Goal: Task Accomplishment & Management: Complete application form

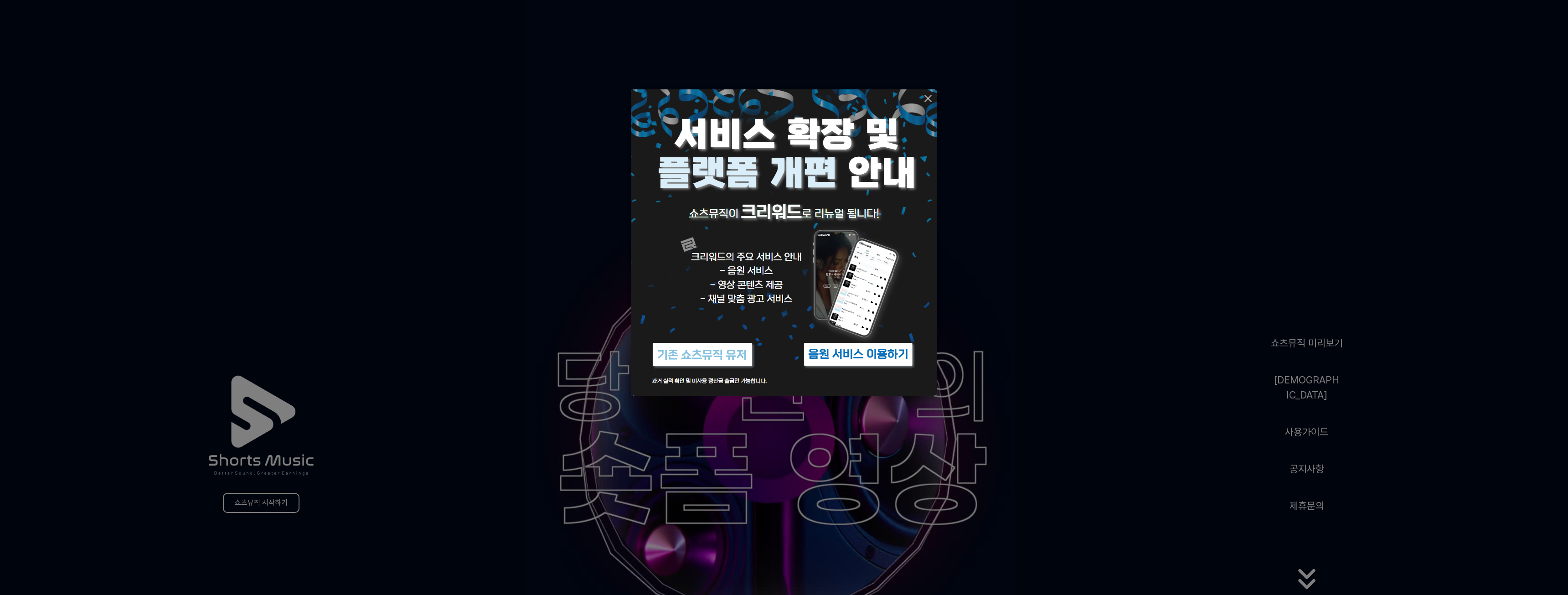
click at [1025, 385] on button at bounding box center [784, 297] width 1568 height 595
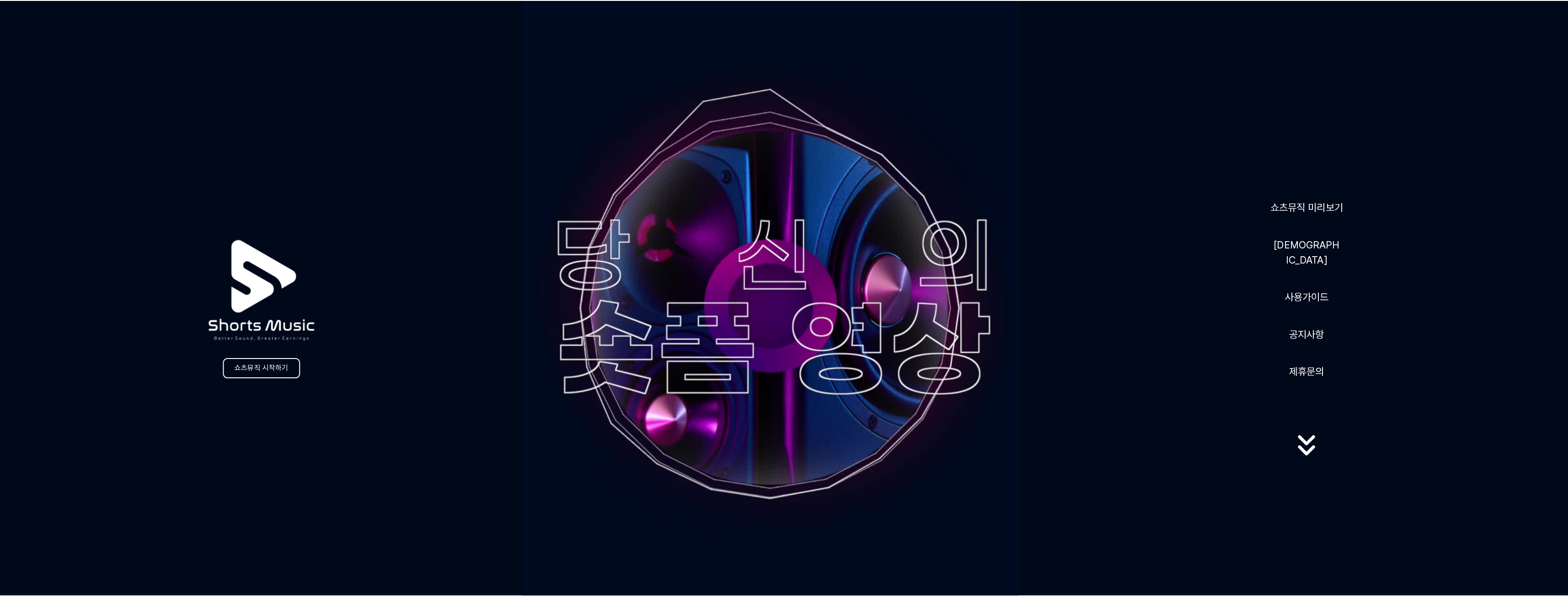
scroll to position [137, 0]
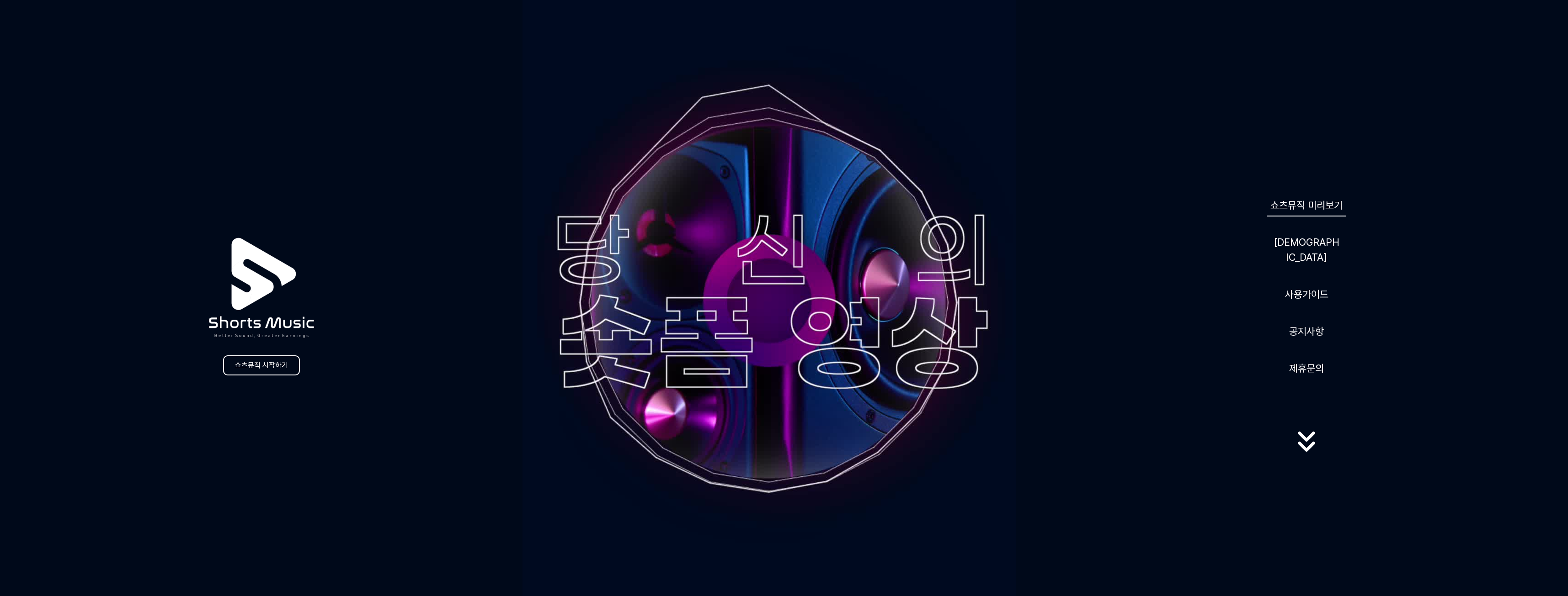
click at [1344, 210] on link "쇼츠뮤직 미리보기" at bounding box center [1306, 205] width 79 height 23
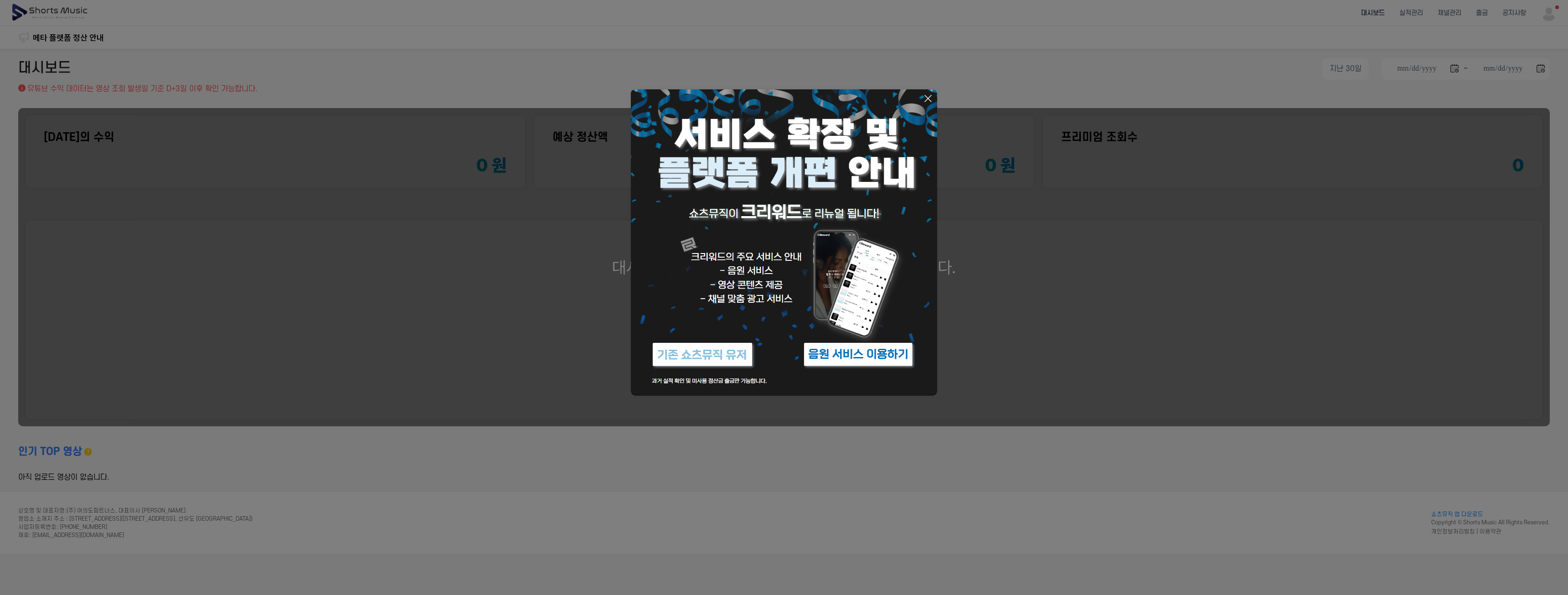
click at [930, 97] on icon at bounding box center [928, 99] width 11 height 11
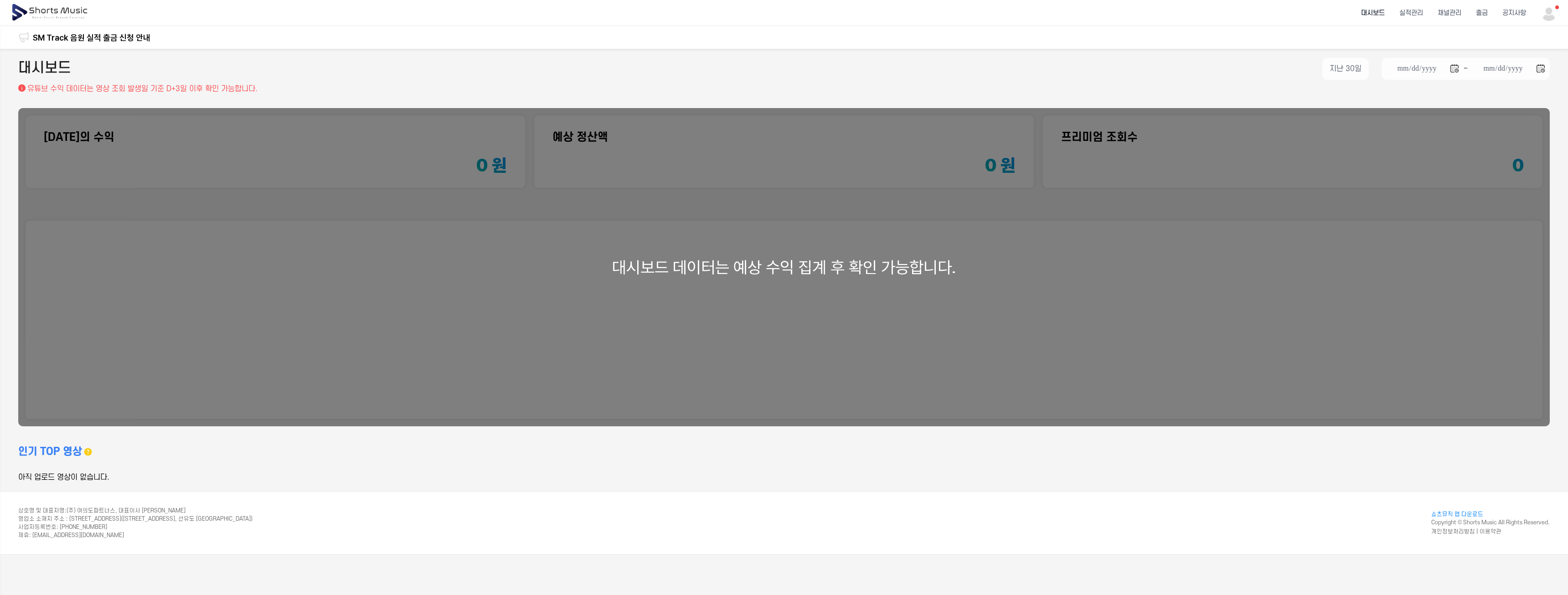
drag, startPoint x: 813, startPoint y: 252, endPoint x: 869, endPoint y: 273, distance: 59.8
click at [817, 253] on div "대시보드 데이터는 예상 수익 집계 후 확인 가능합니다." at bounding box center [784, 267] width 1531 height 319
drag, startPoint x: 914, startPoint y: 275, endPoint x: 958, endPoint y: 270, distance: 44.3
click at [929, 275] on div "대시보드 데이터는 예상 수익 집계 후 확인 가능합니다." at bounding box center [784, 267] width 1531 height 319
drag, startPoint x: 967, startPoint y: 268, endPoint x: 1118, endPoint y: 286, distance: 152.1
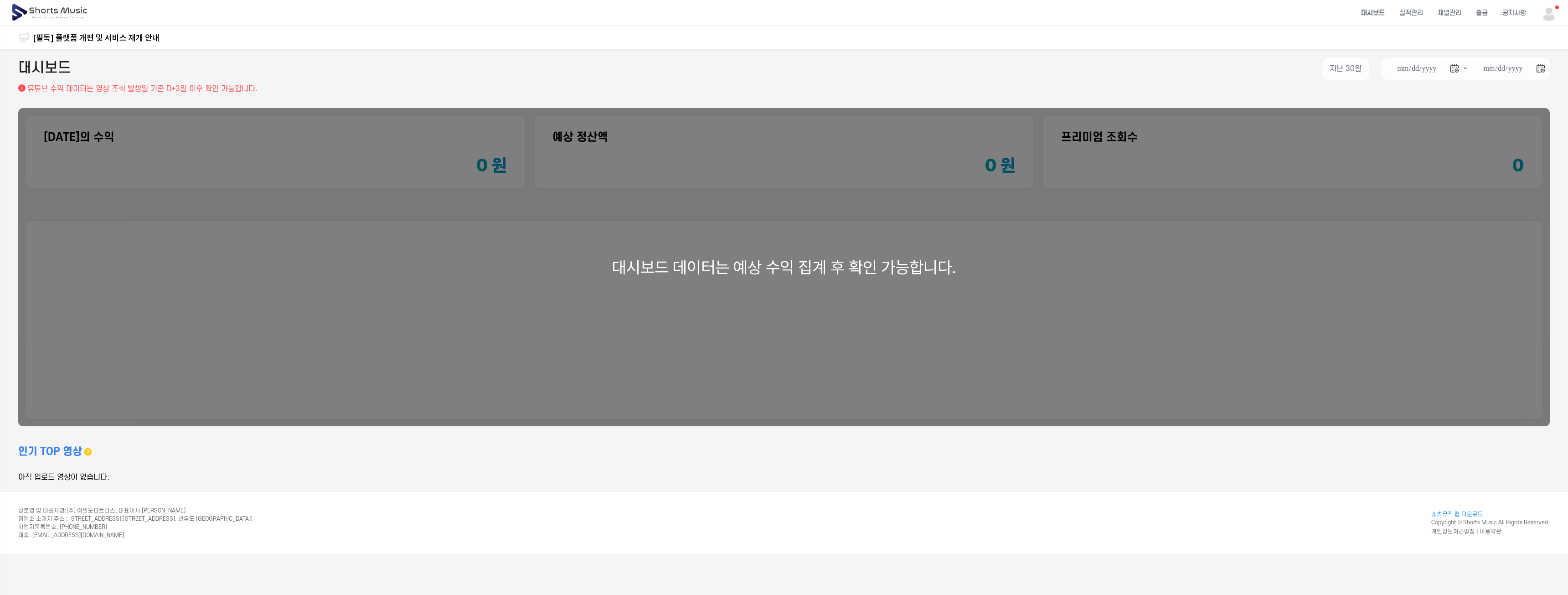
click at [990, 272] on div "대시보드 데이터는 예상 수익 집계 후 확인 가능합니다." at bounding box center [784, 267] width 1531 height 319
drag, startPoint x: 1118, startPoint y: 286, endPoint x: 1130, endPoint y: 297, distance: 16.3
click at [1122, 290] on div "대시보드 데이터는 예상 수익 집계 후 확인 가능합니다." at bounding box center [784, 267] width 1531 height 319
click at [54, 68] on h2 "대시보드" at bounding box center [44, 69] width 53 height 22
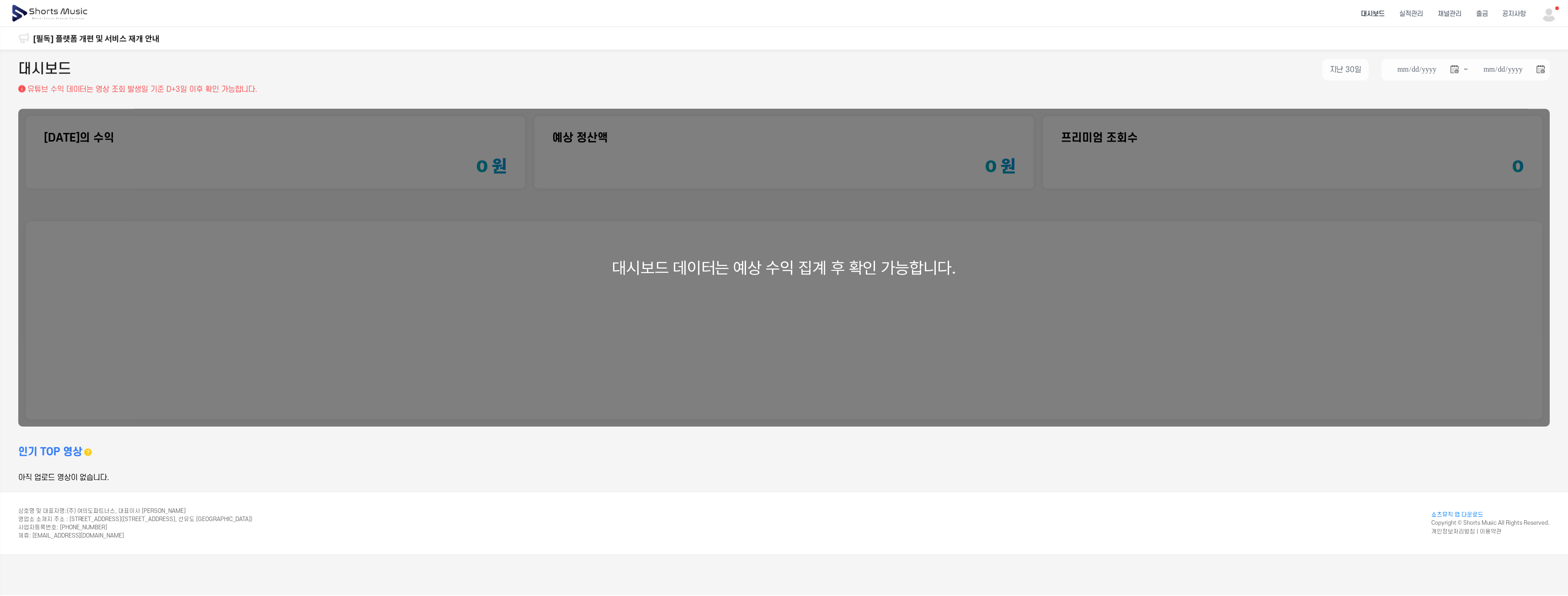
scroll to position [63, 0]
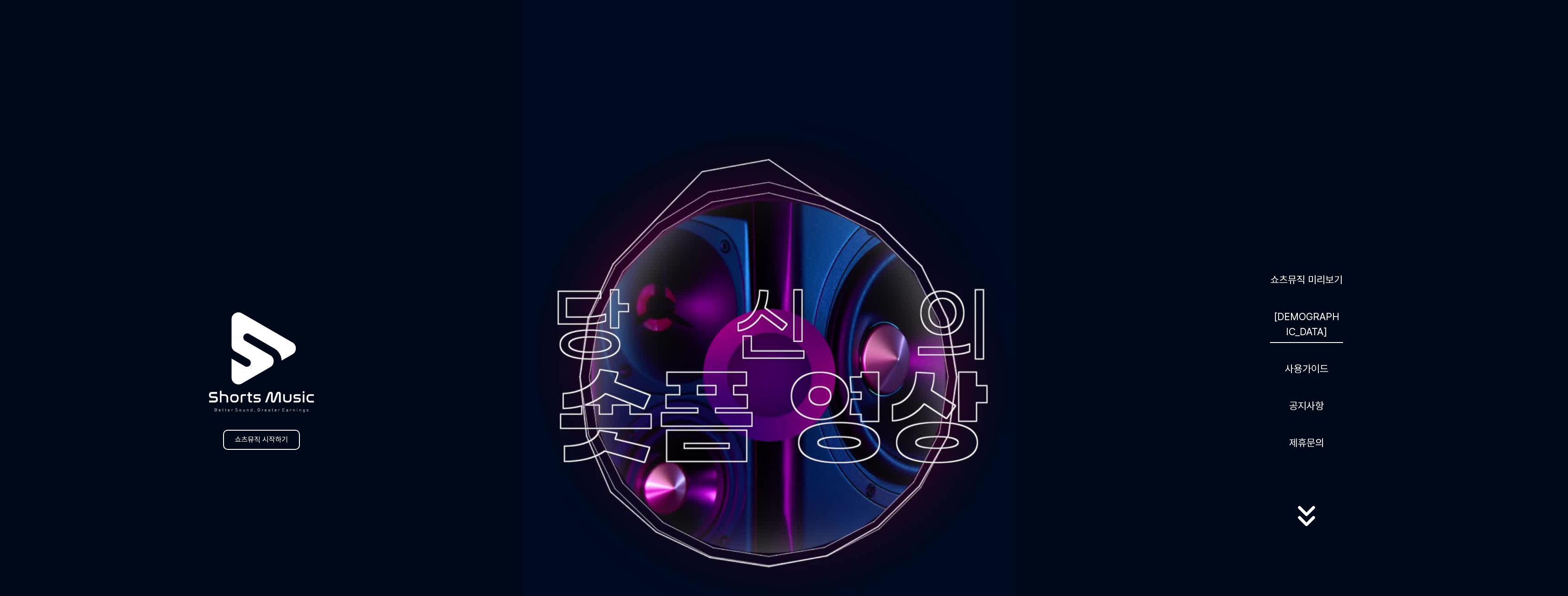
click at [1314, 325] on link "음원" at bounding box center [1306, 324] width 73 height 37
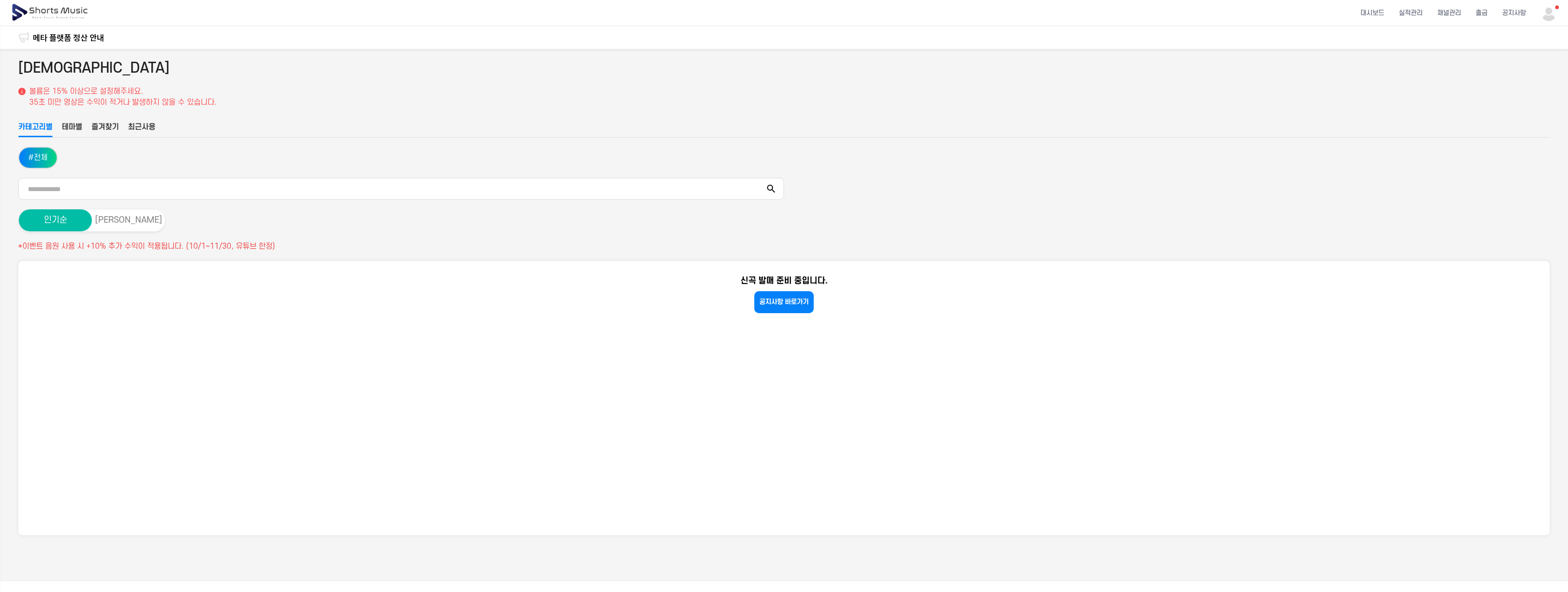
click at [73, 128] on button "테마별" at bounding box center [72, 129] width 21 height 15
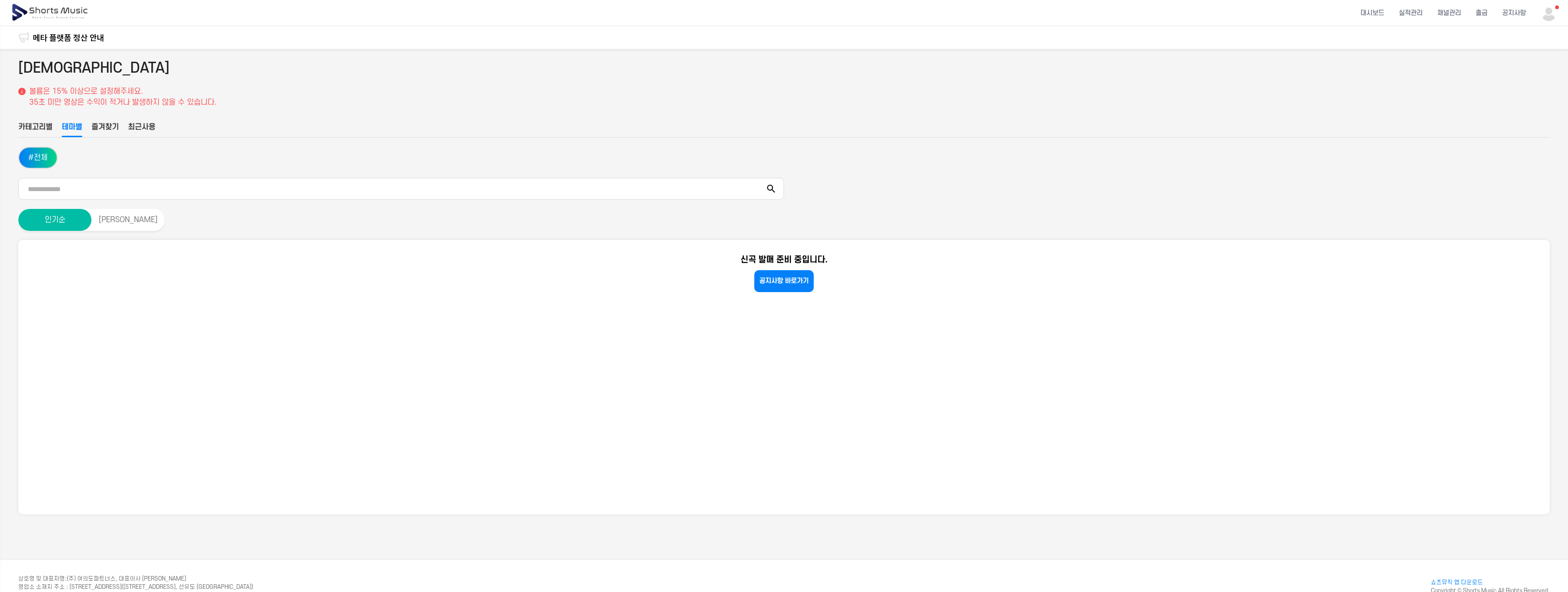
click at [106, 125] on button "즐겨찾기" at bounding box center [105, 129] width 27 height 15
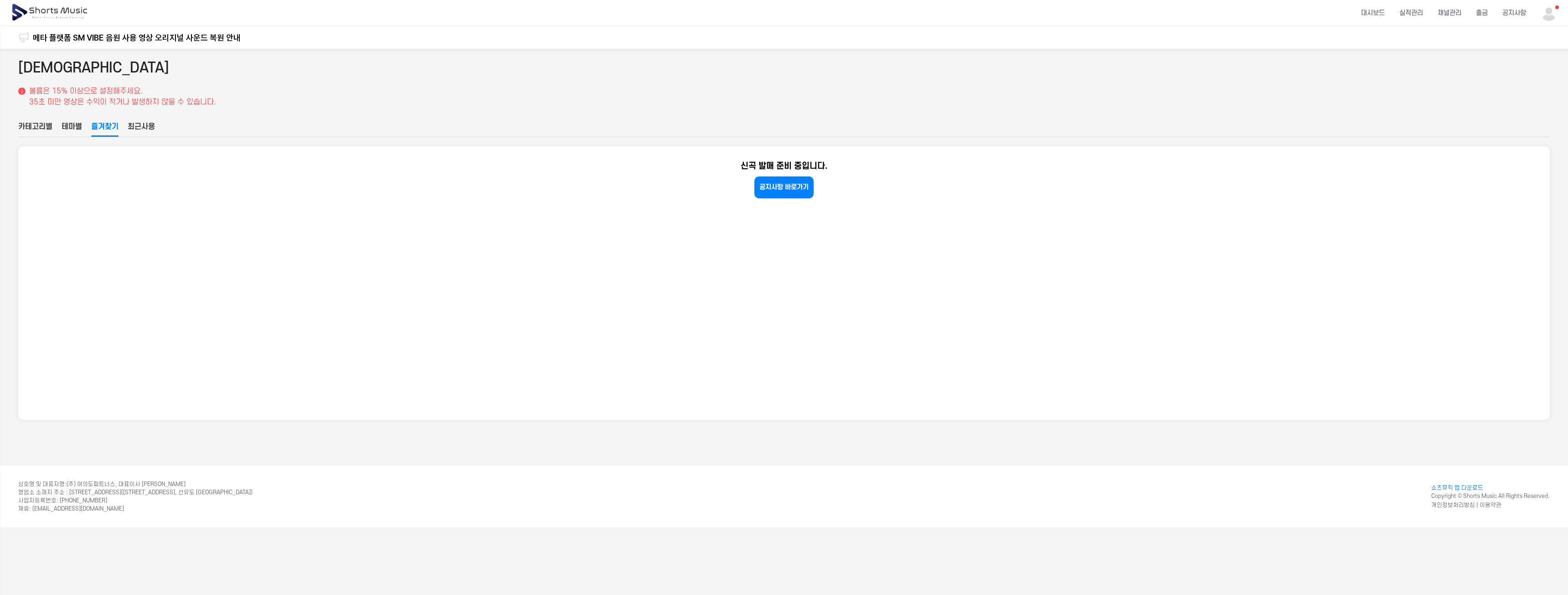
click at [152, 127] on button "최근사용" at bounding box center [141, 129] width 27 height 15
click at [51, 124] on button "카테고리별" at bounding box center [35, 129] width 34 height 15
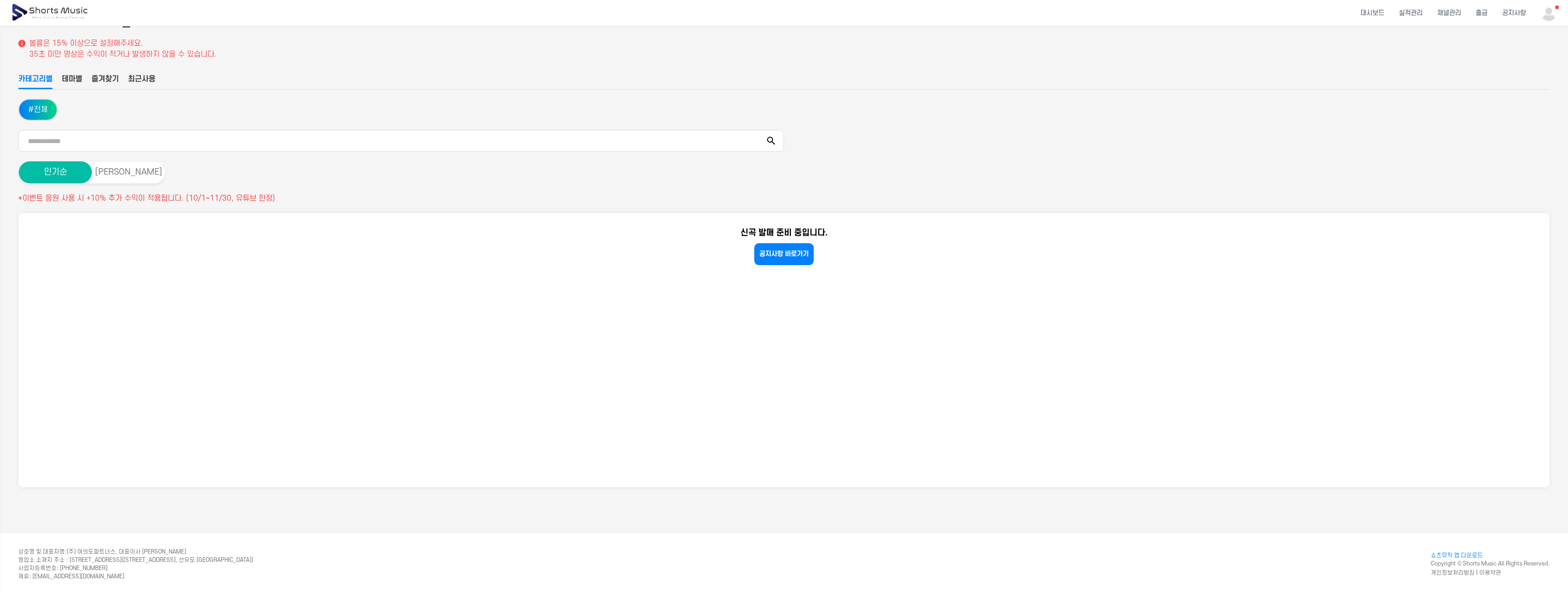
scroll to position [51, 0]
click at [773, 135] on icon at bounding box center [771, 137] width 11 height 11
drag, startPoint x: 992, startPoint y: 115, endPoint x: 1035, endPoint y: 99, distance: 45.9
click at [992, 115] on ul "# 전체" at bounding box center [784, 107] width 1531 height 22
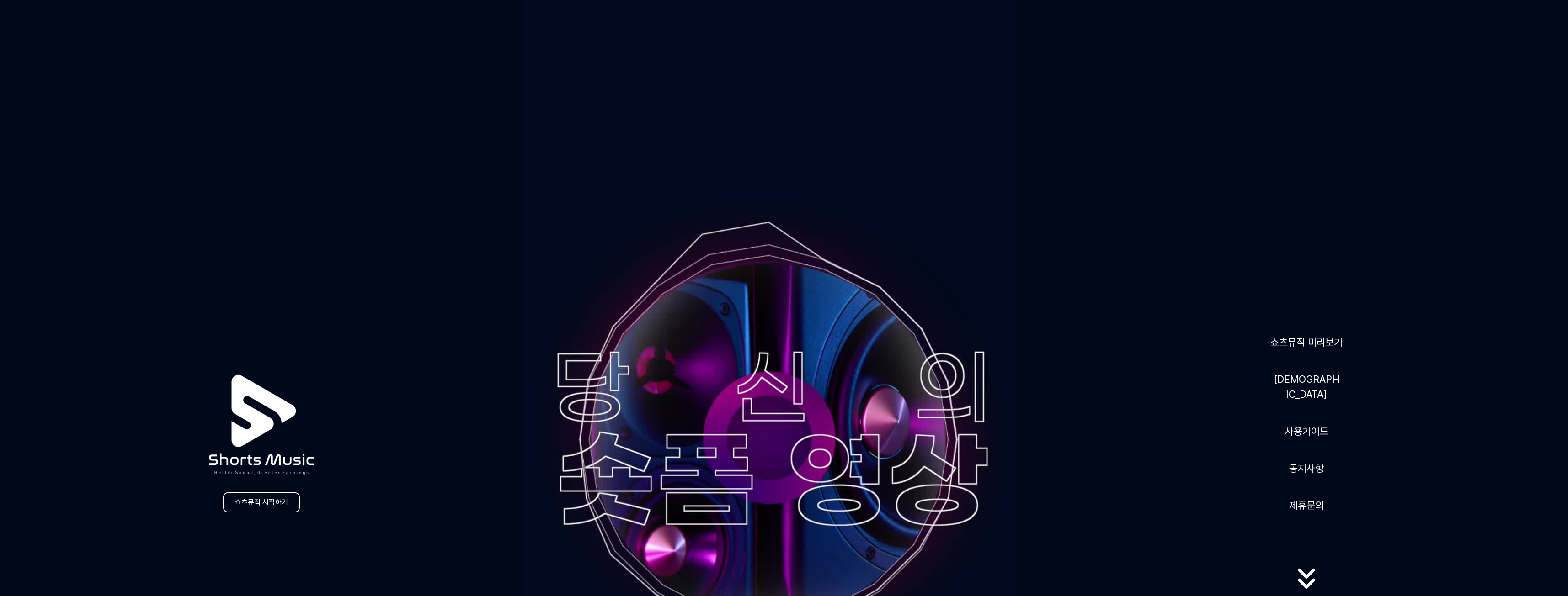
click at [1309, 352] on link "쇼츠뮤직 미리보기" at bounding box center [1306, 342] width 79 height 23
click at [288, 503] on link "쇼츠뮤직 시작하기" at bounding box center [261, 502] width 77 height 20
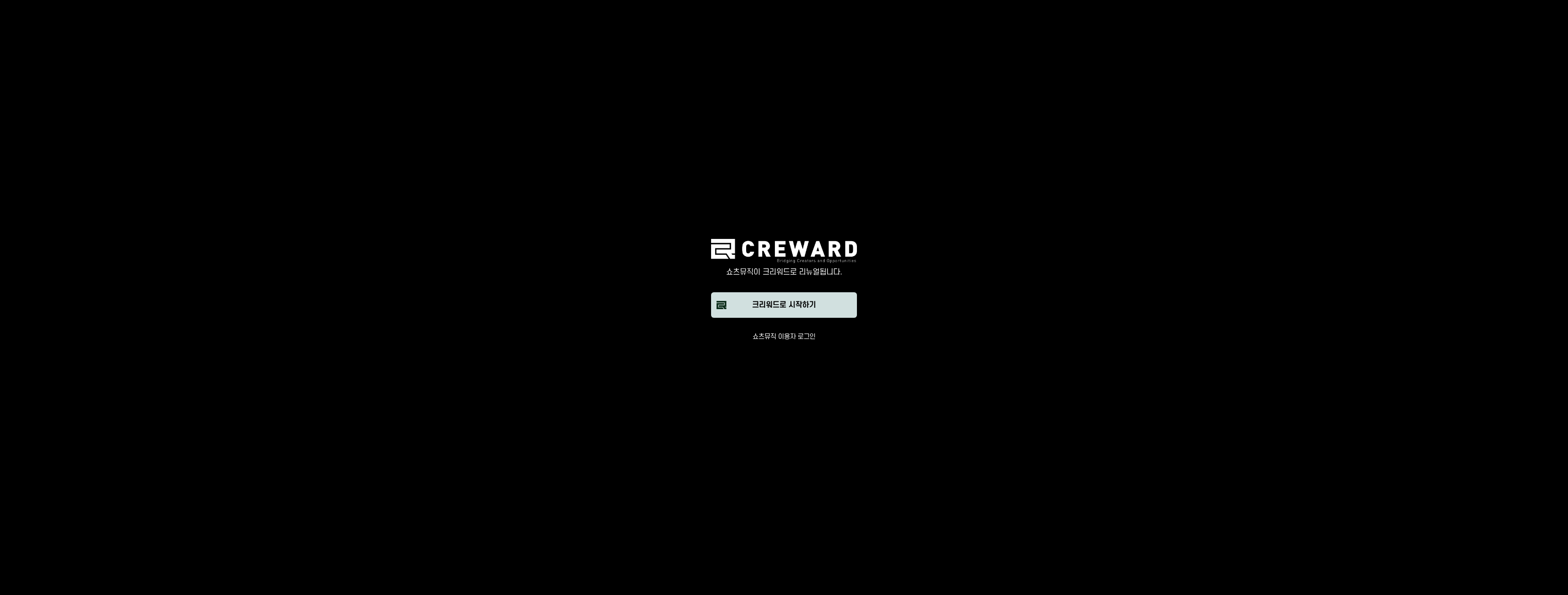
click at [827, 303] on button "크리워드로 시작하기" at bounding box center [784, 305] width 146 height 26
click at [782, 335] on button "쇼츠뮤직 이용자 로그인" at bounding box center [783, 337] width 63 height 9
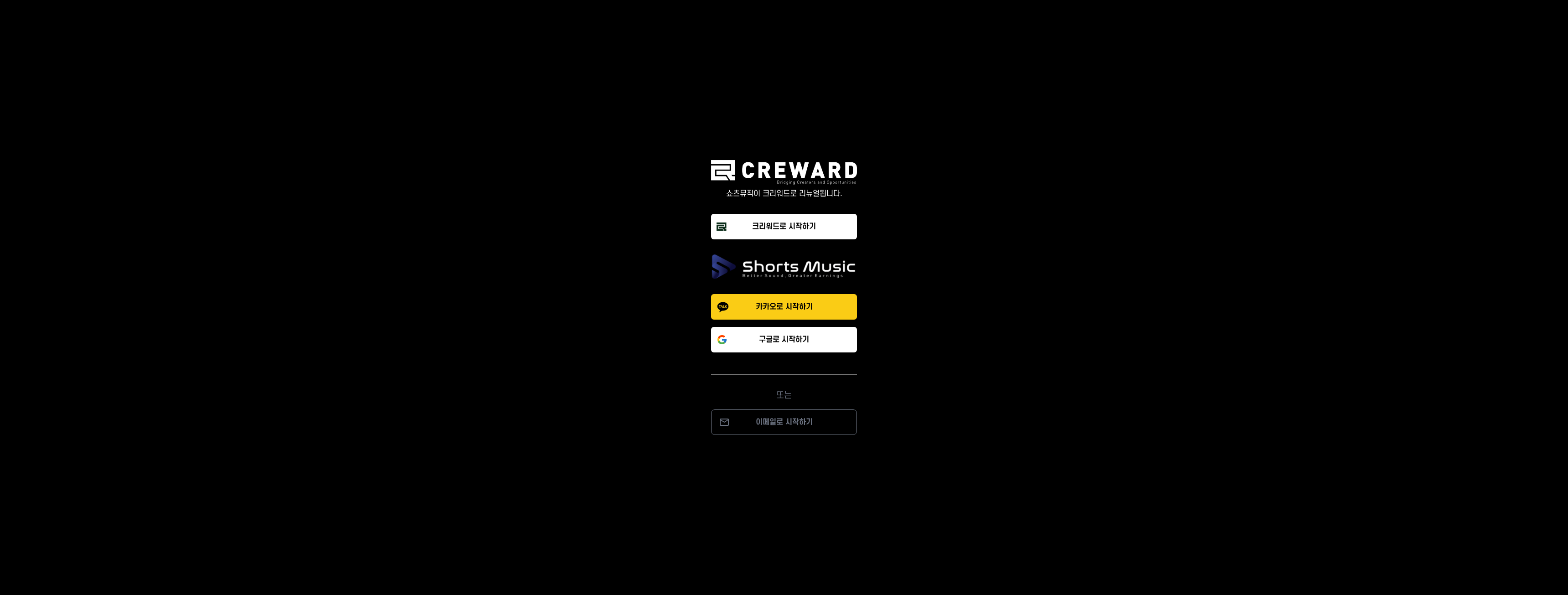
click at [814, 309] on button "카카오로 시작하기" at bounding box center [784, 307] width 146 height 26
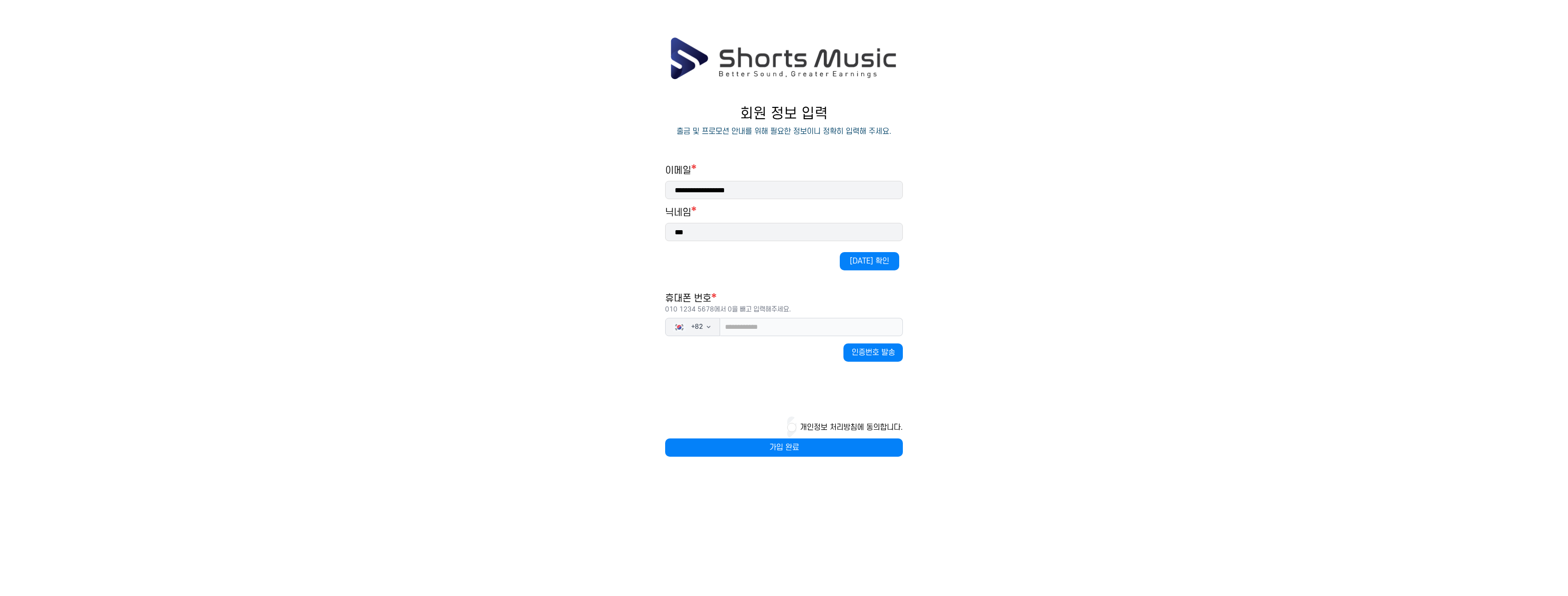
drag, startPoint x: 727, startPoint y: 232, endPoint x: 612, endPoint y: 226, distance: 115.2
click at [614, 227] on main "**********" at bounding box center [784, 256] width 1568 height 439
click at [857, 265] on button "[DATE] 확인" at bounding box center [869, 261] width 59 height 18
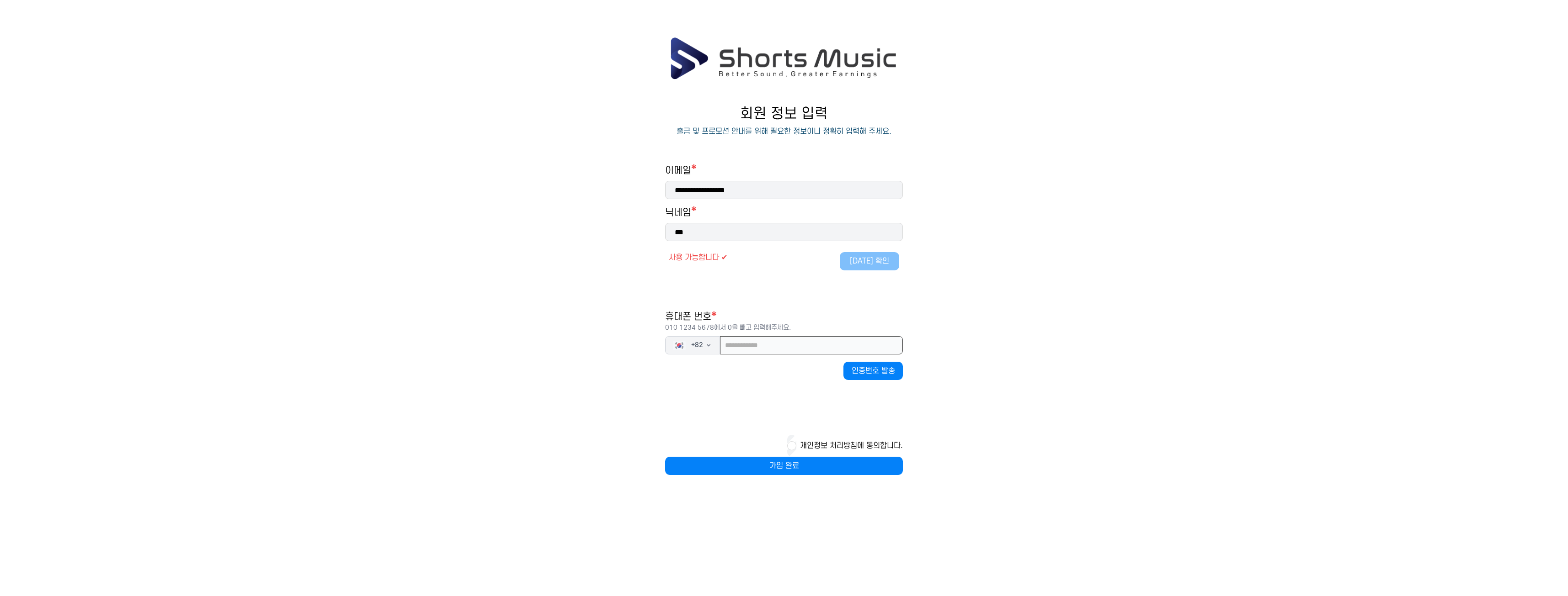
click at [767, 343] on input "tel" at bounding box center [811, 345] width 183 height 18
type input "*"
type input "**********"
click at [859, 374] on button "인증번호 발송" at bounding box center [873, 371] width 59 height 18
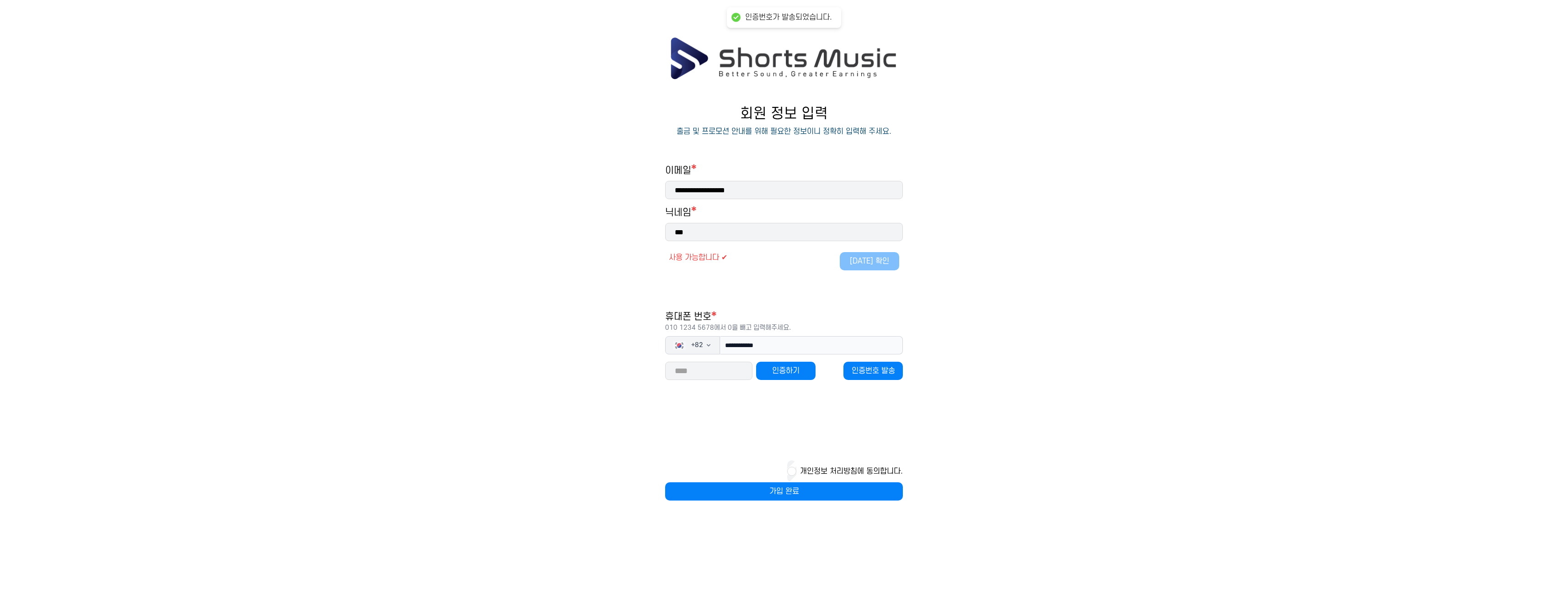
click at [732, 379] on input "number" at bounding box center [709, 371] width 87 height 18
click at [732, 367] on input "number" at bounding box center [709, 371] width 87 height 18
type input "*****"
click at [796, 373] on button "인증하기" at bounding box center [786, 371] width 59 height 18
click at [792, 494] on button "가입 완료" at bounding box center [784, 492] width 237 height 18
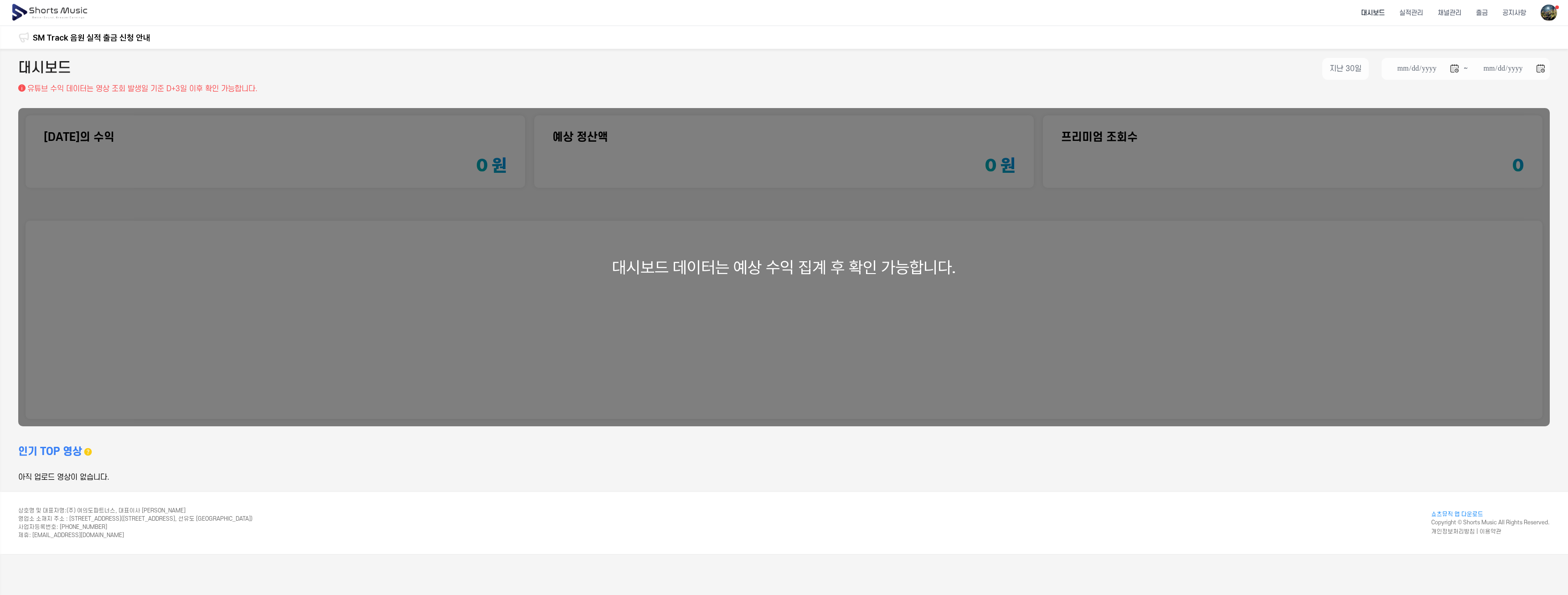
click at [144, 82] on div "**********" at bounding box center [784, 71] width 1531 height 26
click at [1449, 17] on li "채널관리" at bounding box center [1449, 13] width 38 height 24
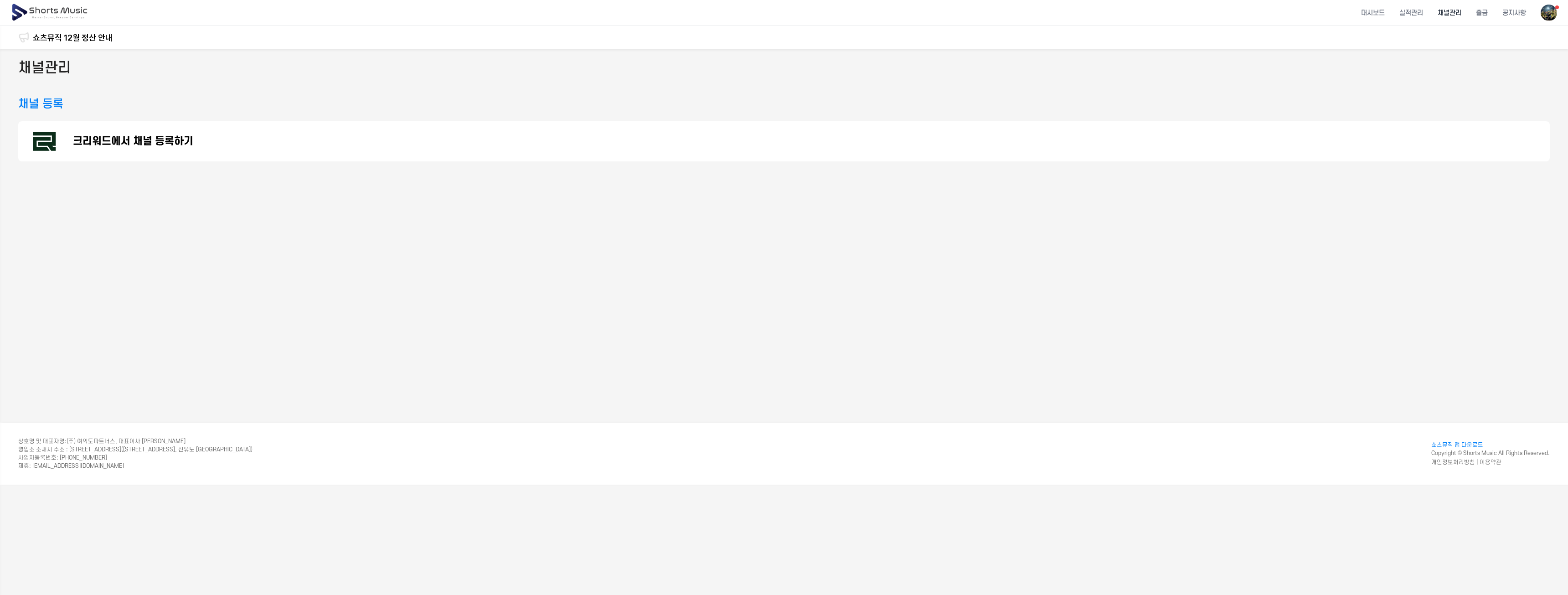
click at [156, 143] on p "크리워드에서 채널 등록하기" at bounding box center [133, 141] width 121 height 11
click at [164, 144] on p "크리워드에서 채널 등록하기" at bounding box center [133, 141] width 121 height 11
